Goal: Feedback & Contribution: Leave review/rating

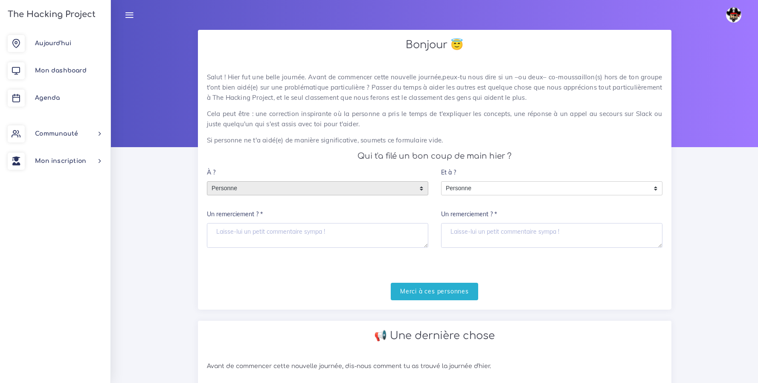
click at [350, 193] on span "Personne" at bounding box center [311, 189] width 208 height 14
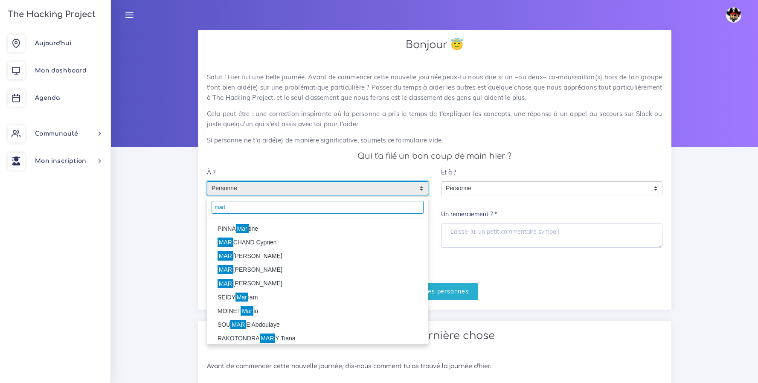
type input "mart"
click at [268, 230] on li "PINNA Mar tine" at bounding box center [317, 229] width 221 height 14
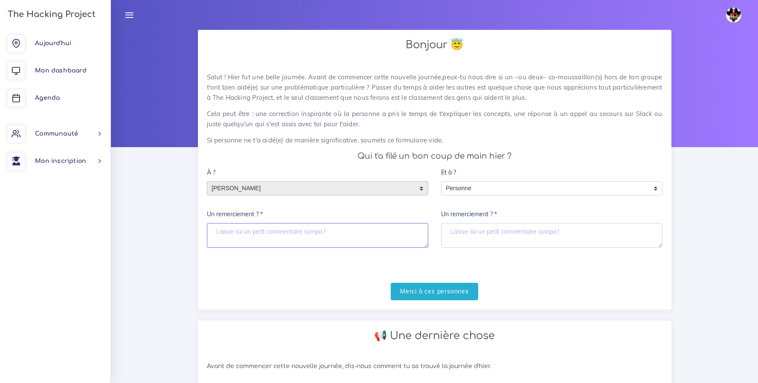
click at [275, 242] on textarea "Un remerciement ? *" at bounding box center [317, 235] width 221 height 25
type textarea "Merci ^^"
click at [452, 299] on input "Merci à ces personnes" at bounding box center [434, 291] width 87 height 17
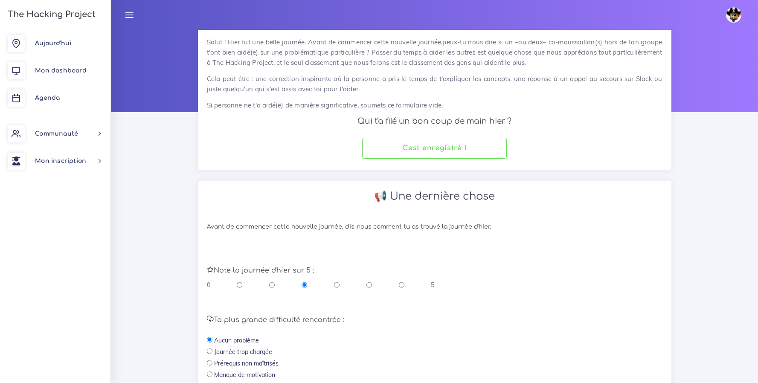
scroll to position [136, 0]
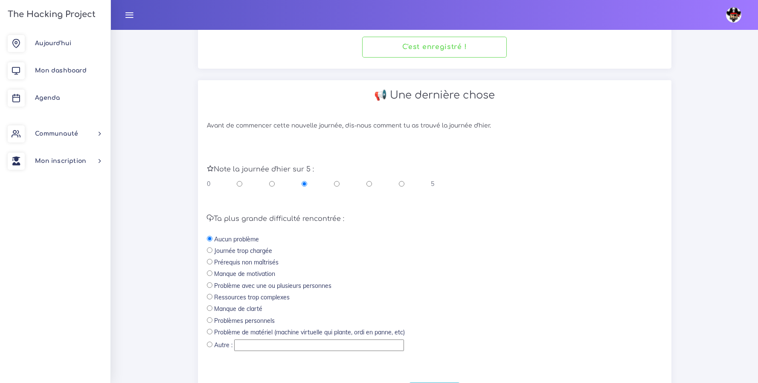
click at [401, 183] on input "radio" at bounding box center [402, 184] width 6 height 9
radio input "true"
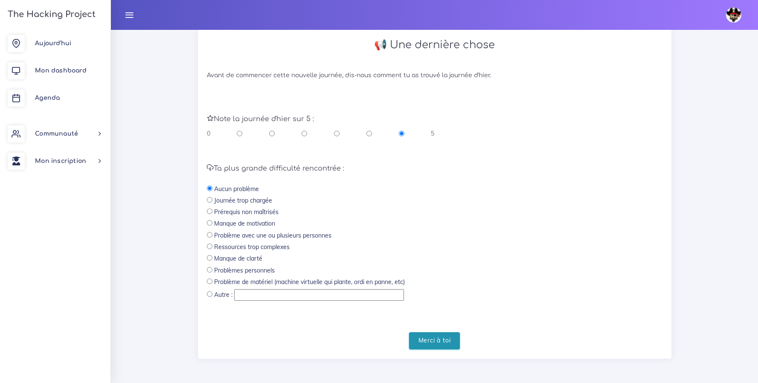
click at [446, 344] on input "Merci à toi" at bounding box center [434, 340] width 51 height 17
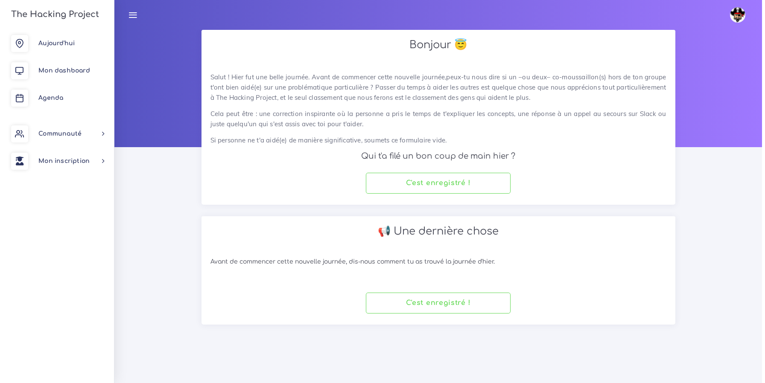
scroll to position [0, 0]
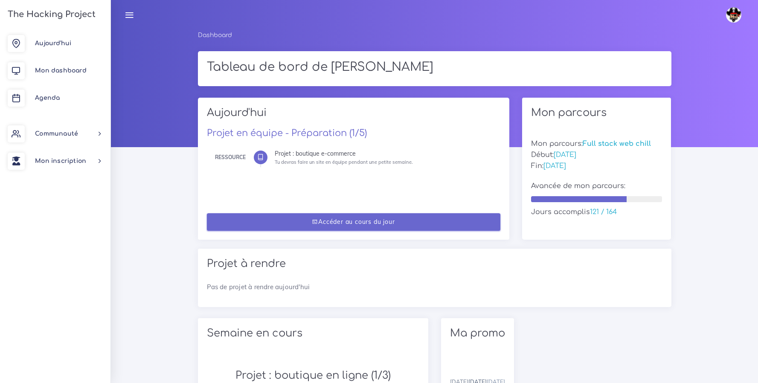
click at [362, 222] on link "Accéder au cours du jour" at bounding box center [354, 221] width 294 height 17
click at [362, 223] on link "Accéder au cours du jour" at bounding box center [354, 221] width 294 height 17
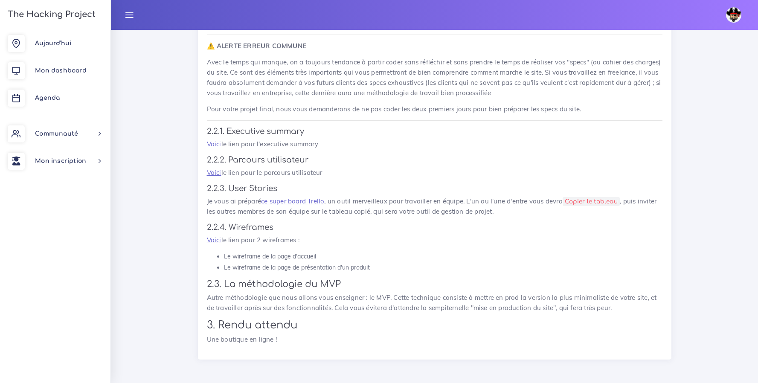
scroll to position [649, 0]
click at [216, 141] on link "Voici" at bounding box center [214, 143] width 15 height 8
click at [210, 170] on link "Voici" at bounding box center [214, 172] width 15 height 8
click at [286, 201] on link "ce super board Trello" at bounding box center [292, 200] width 63 height 8
click at [210, 239] on link "Voici" at bounding box center [214, 239] width 15 height 8
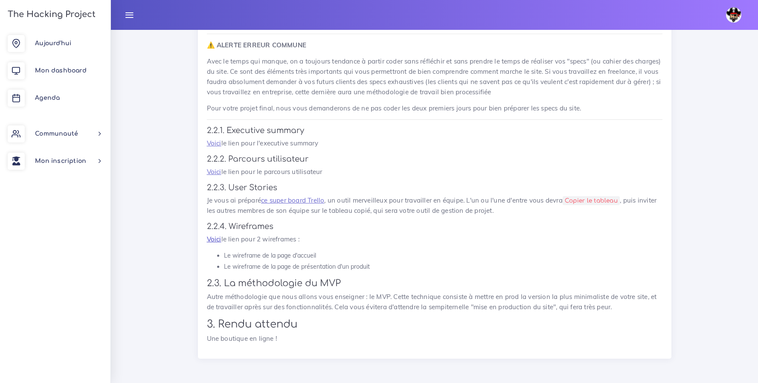
click at [211, 239] on link "Voici" at bounding box center [214, 239] width 15 height 8
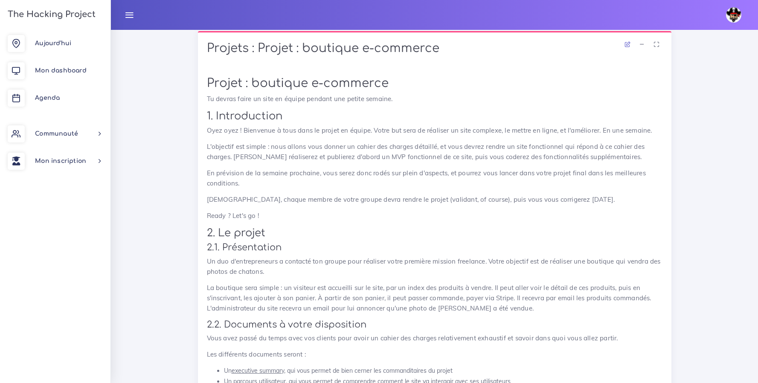
scroll to position [271, 0]
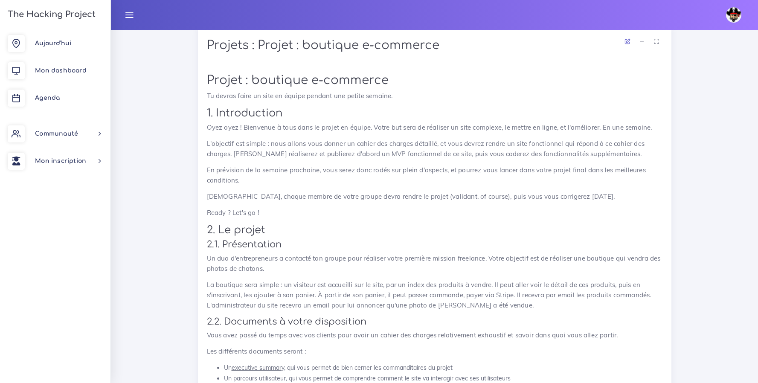
click at [208, 44] on h1 "Projets : Projet : boutique e-commerce" at bounding box center [435, 45] width 456 height 15
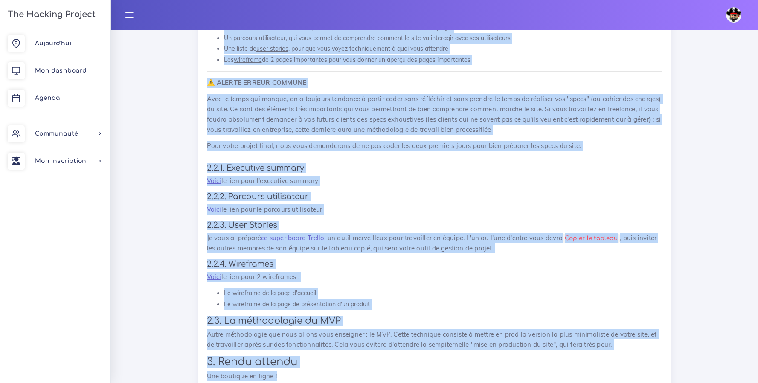
scroll to position [649, 0]
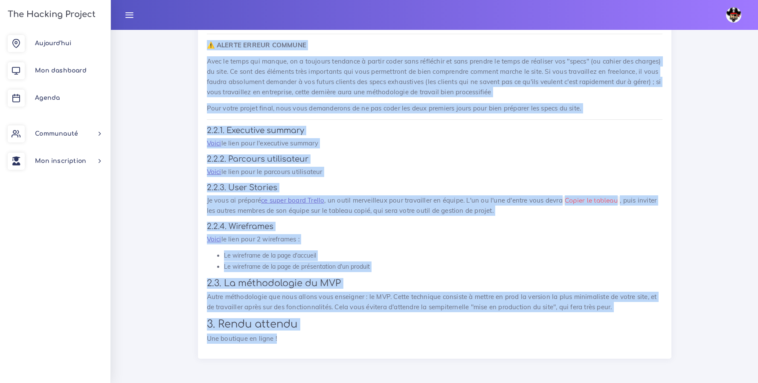
drag, startPoint x: 207, startPoint y: 43, endPoint x: 374, endPoint y: 360, distance: 358.5
click at [374, 360] on div "Projets : Projet : boutique e-commerce Projet : boutique e-commerce Tu devras f…" at bounding box center [435, 10] width 486 height 720
copy div "Loremip : Dolors : ametcons a-elitsedd Eiusmo : temporin u-laboreet Do magnaa e…"
